Goal: Navigation & Orientation: Go to known website

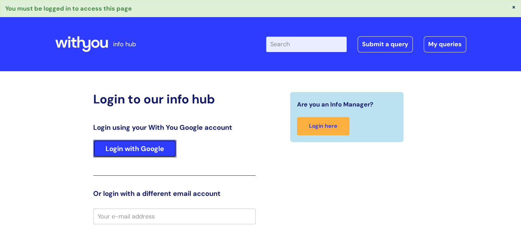
click at [141, 150] on link "Login with Google" at bounding box center [134, 149] width 83 height 18
click at [145, 148] on link "Login with Google" at bounding box center [134, 149] width 83 height 18
